Goal: Task Accomplishment & Management: Use online tool/utility

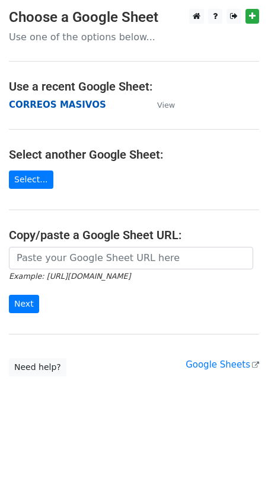
click at [32, 110] on strong "CORREOS MASIVOS" at bounding box center [57, 104] width 97 height 11
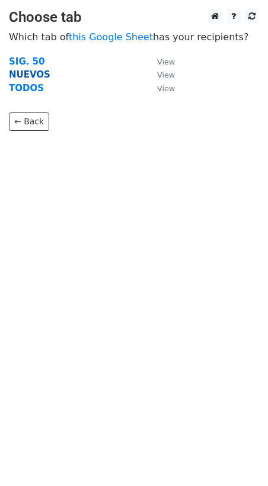
click at [28, 72] on strong "NUEVOS" at bounding box center [29, 74] width 41 height 11
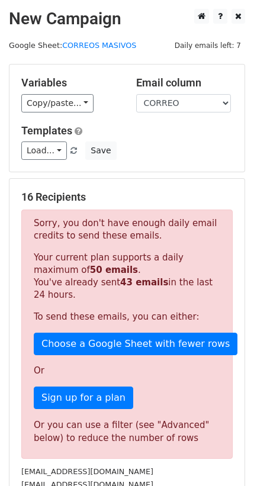
click at [78, 311] on p "To send these emails, you can either:" at bounding box center [127, 317] width 186 height 12
click at [90, 270] on strong "50 emails" at bounding box center [114, 270] width 48 height 11
click at [166, 282] on p "Your current plan supports a daily maximum of 50 emails . You've already sent 4…" at bounding box center [127, 277] width 186 height 50
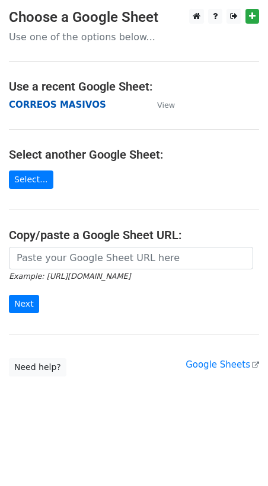
click at [27, 105] on strong "CORREOS MASIVOS" at bounding box center [57, 104] width 97 height 11
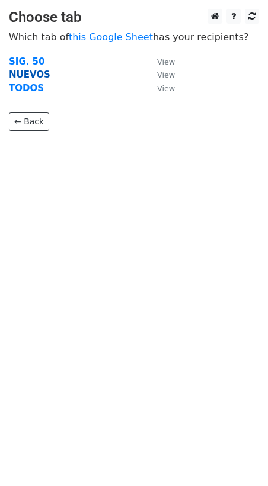
click at [38, 76] on strong "NUEVOS" at bounding box center [29, 74] width 41 height 11
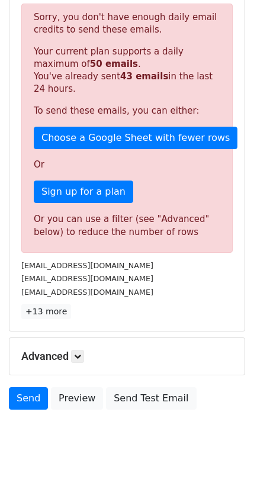
scroll to position [230, 0]
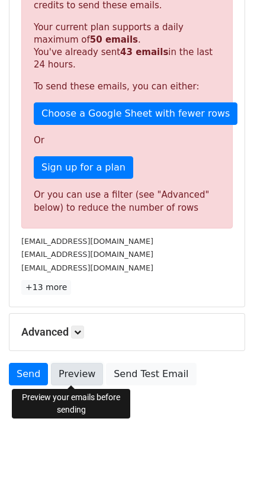
click at [74, 378] on link "Preview" at bounding box center [77, 374] width 52 height 22
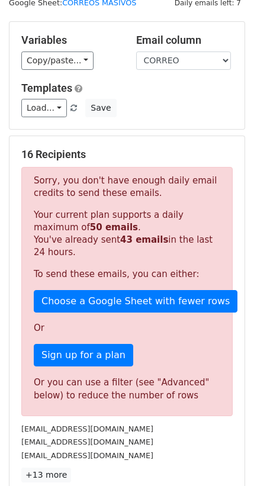
scroll to position [0, 0]
